Goal: Find specific page/section: Find specific page/section

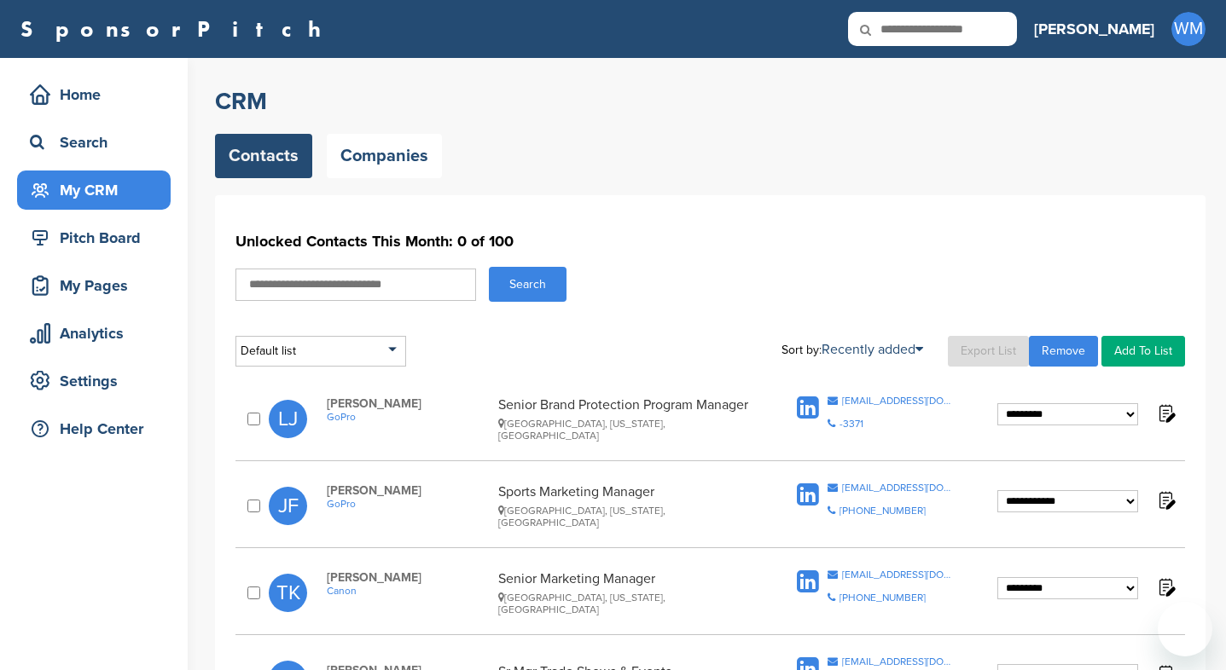
select select "**********"
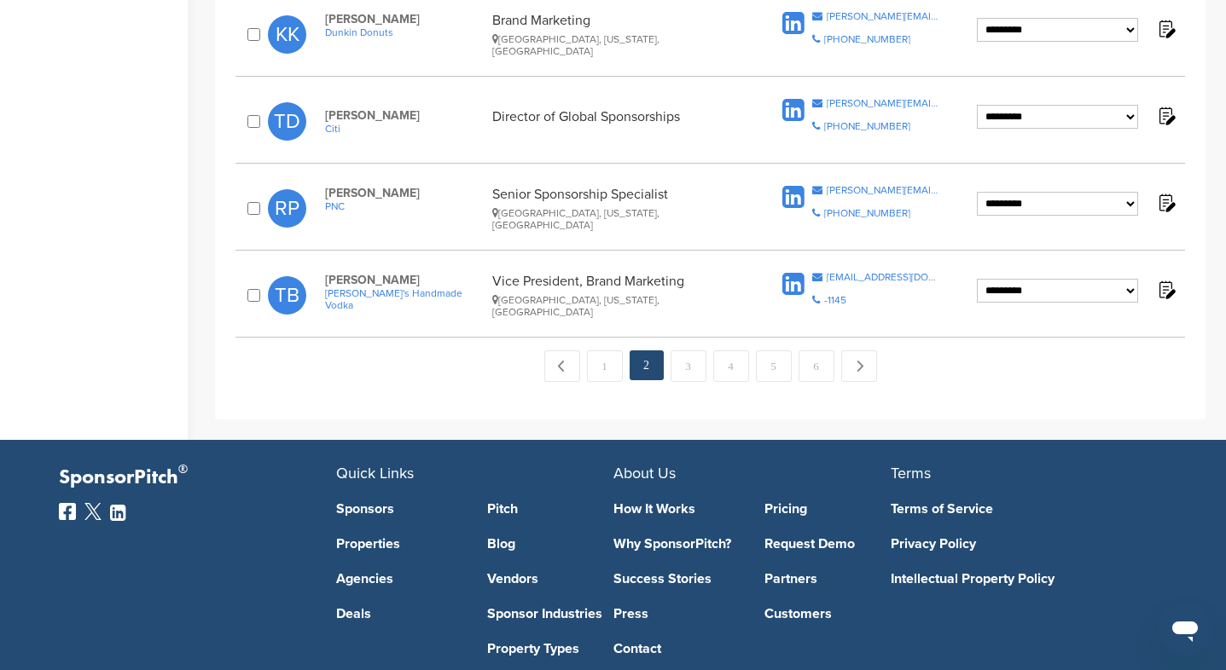
scroll to position [1959, 0]
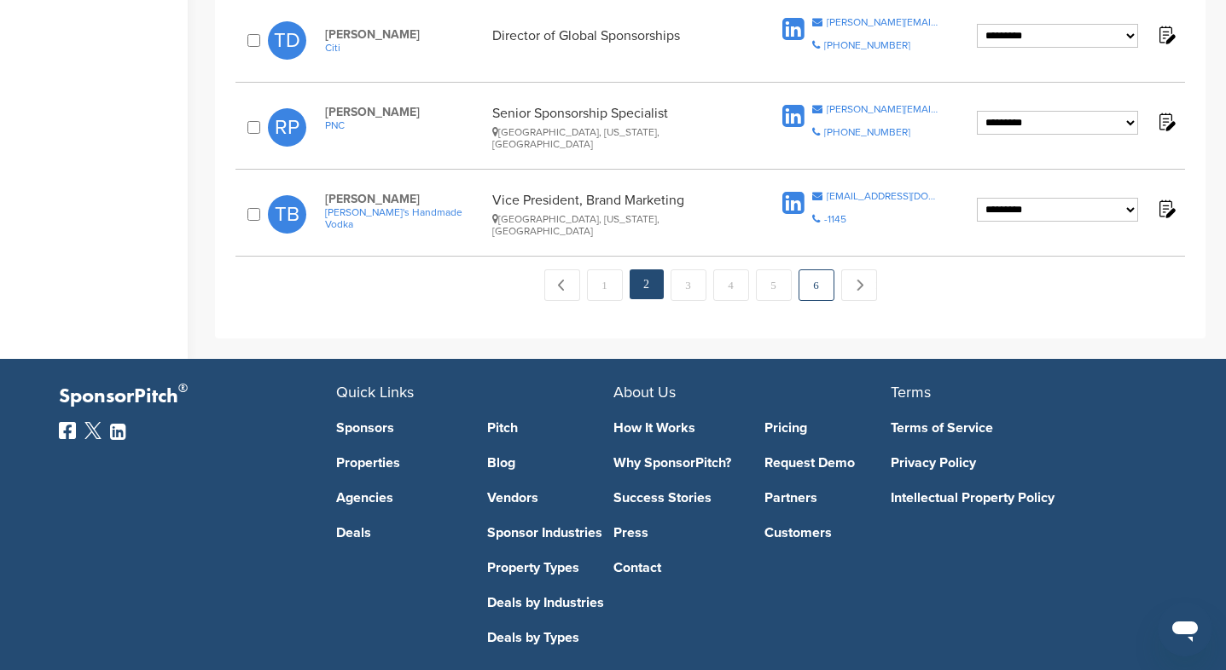
click at [821, 270] on link "6" at bounding box center [816, 286] width 36 height 32
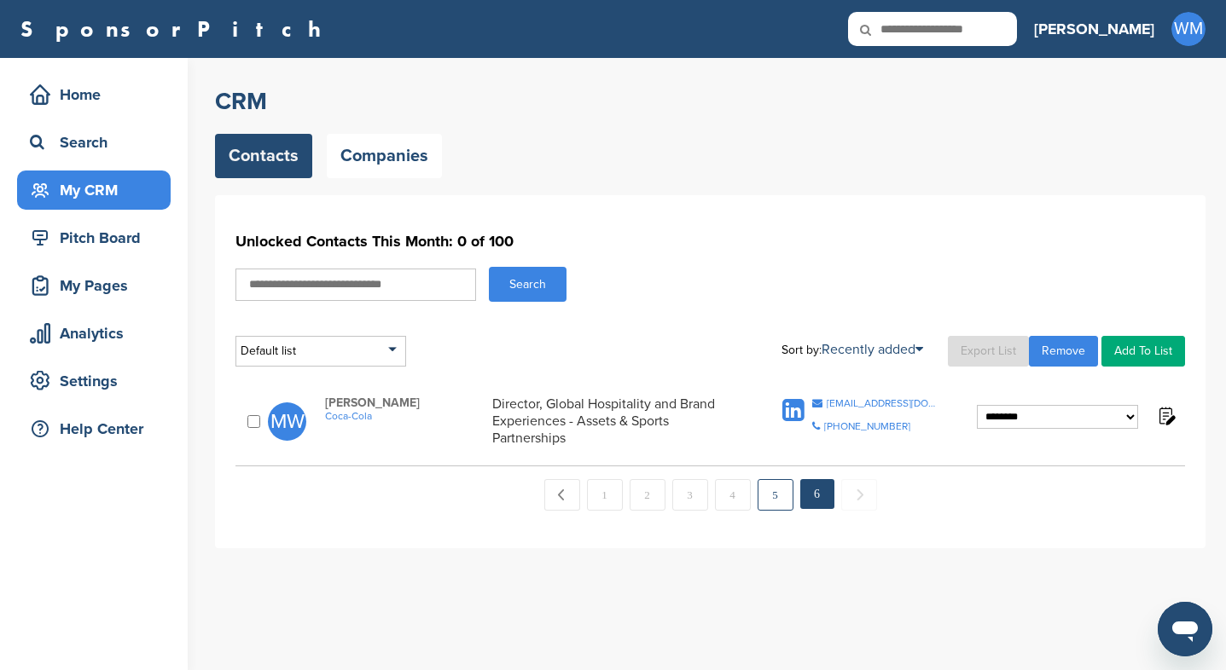
click at [774, 494] on link "5" at bounding box center [776, 495] width 36 height 32
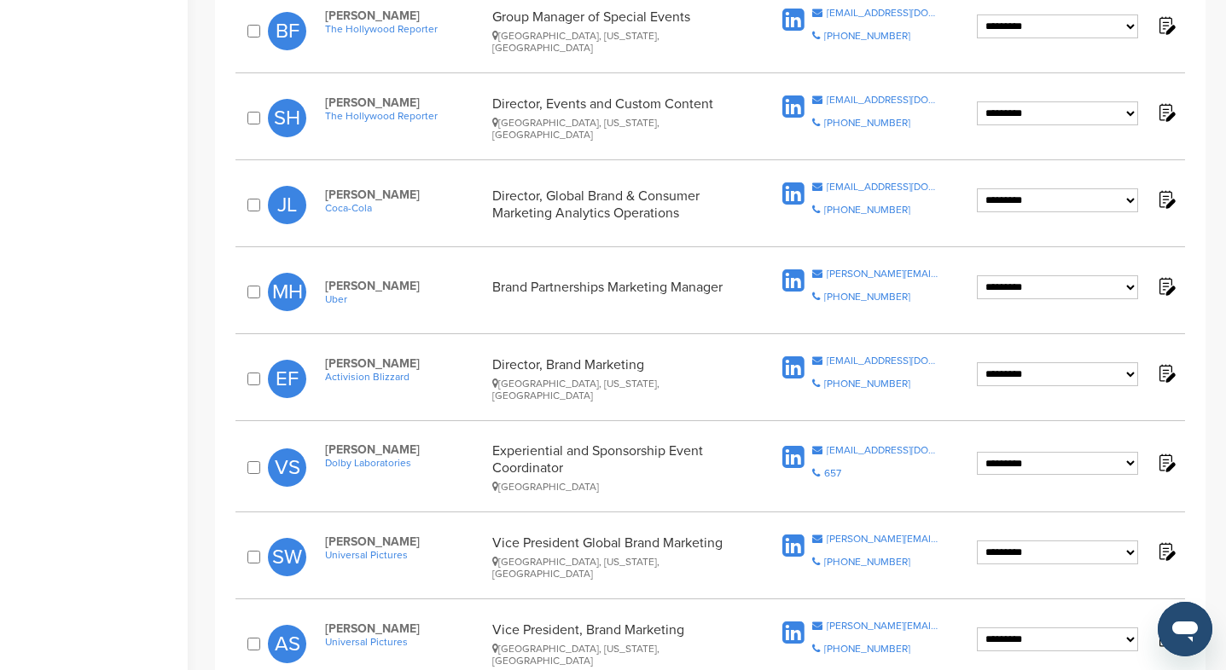
scroll to position [656, 0]
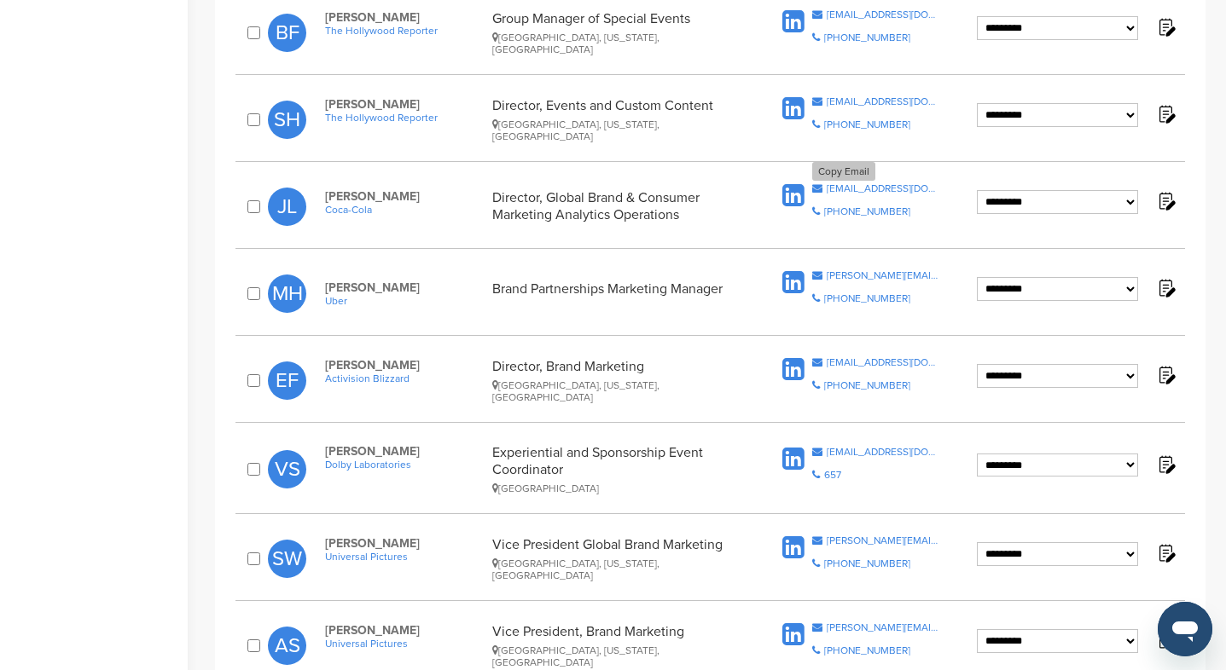
click at [871, 184] on div "johlivingston@coca-cola.com" at bounding box center [883, 188] width 113 height 10
